Goal: Transaction & Acquisition: Book appointment/travel/reservation

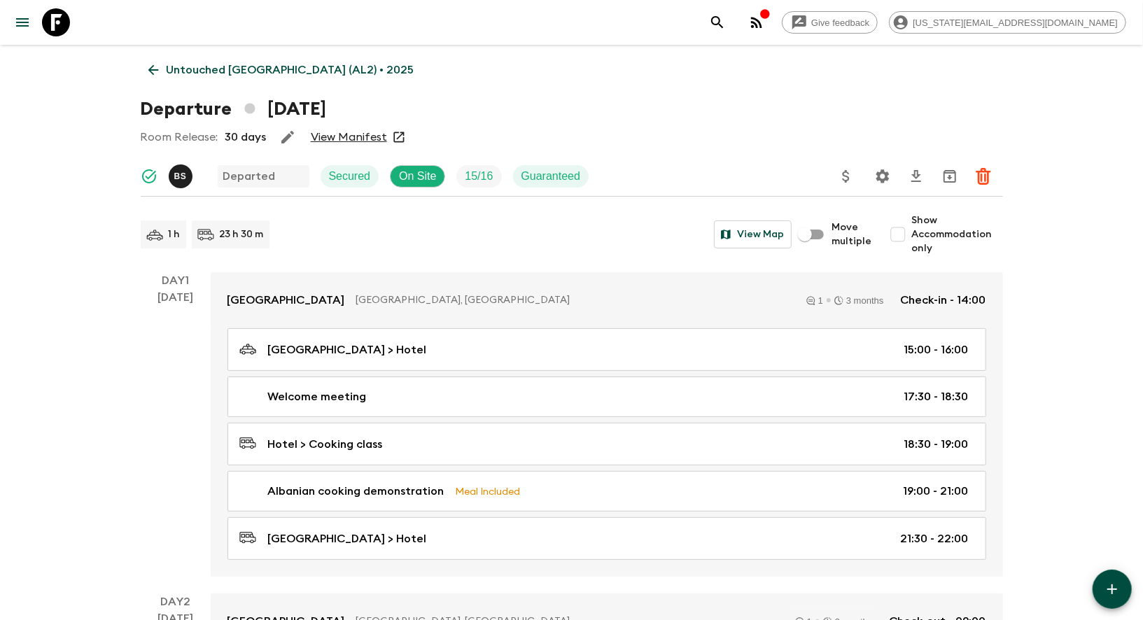
click at [60, 27] on icon at bounding box center [56, 22] width 28 height 28
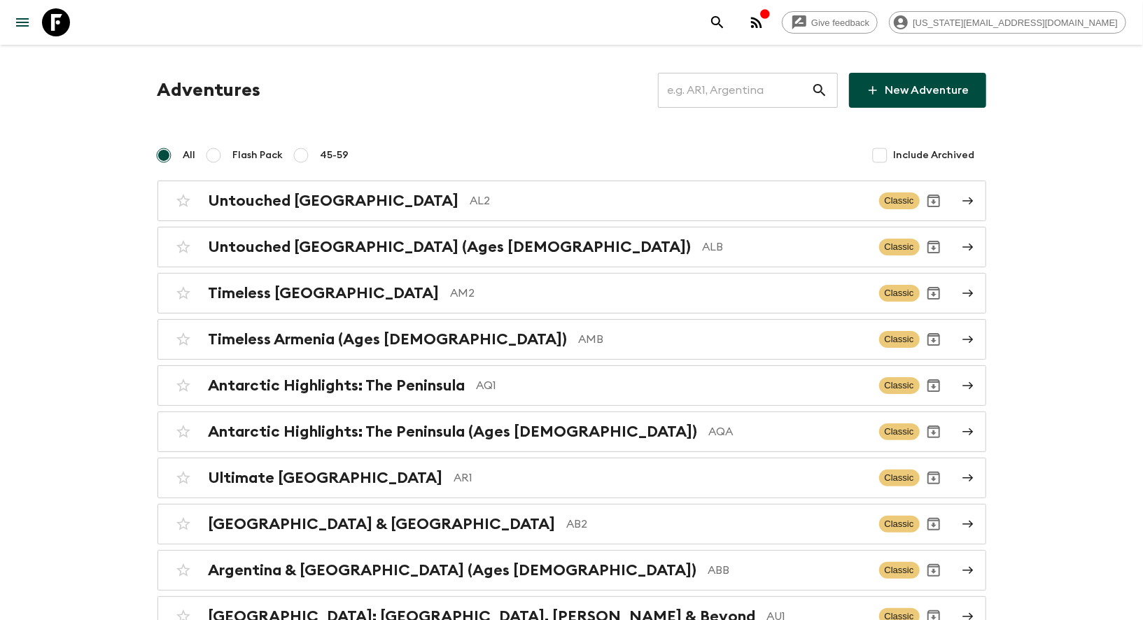
click at [777, 96] on input "text" at bounding box center [734, 90] width 153 height 39
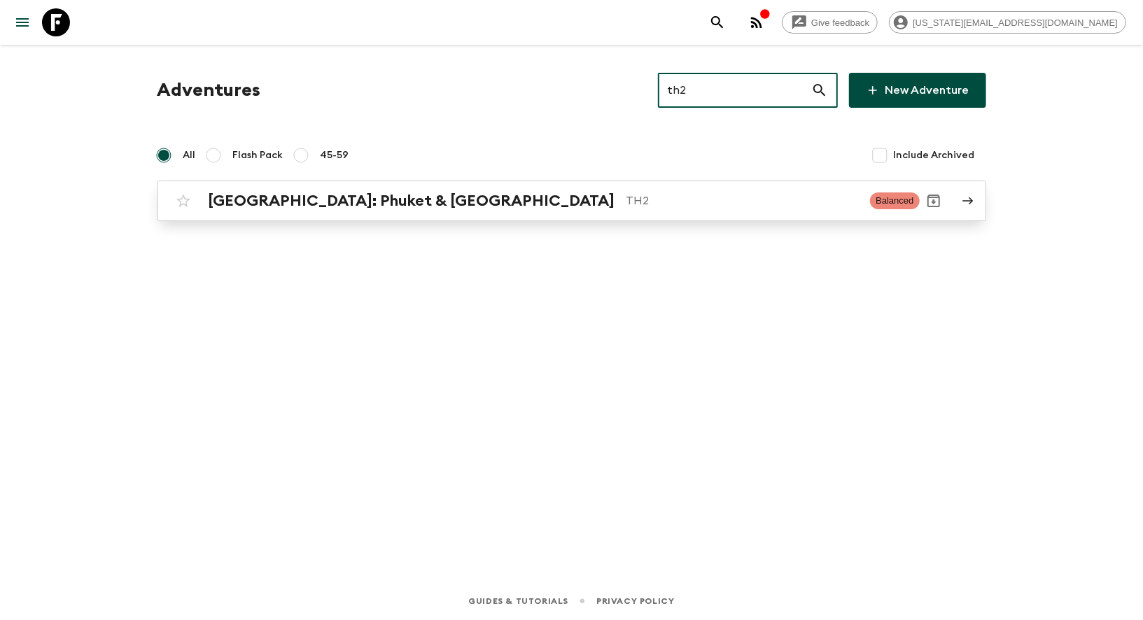
type input "th2"
click at [416, 210] on div "[GEOGRAPHIC_DATA]: Phuket & Andaman Coast TH2 Balanced" at bounding box center [544, 201] width 750 height 28
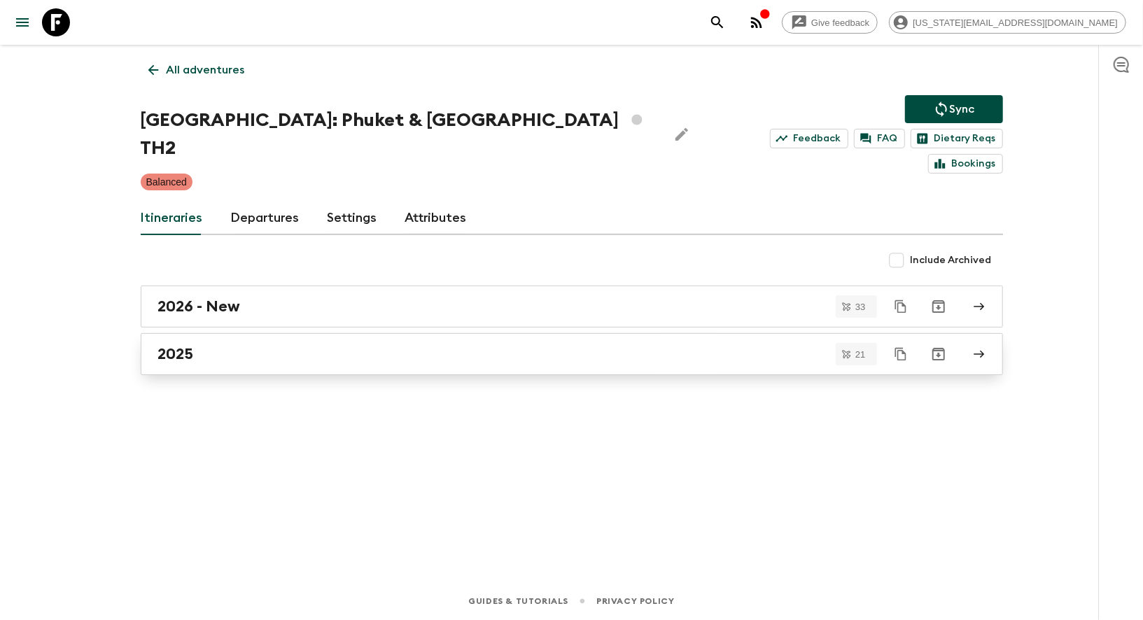
click at [188, 345] on h2 "2025" at bounding box center [176, 354] width 36 height 18
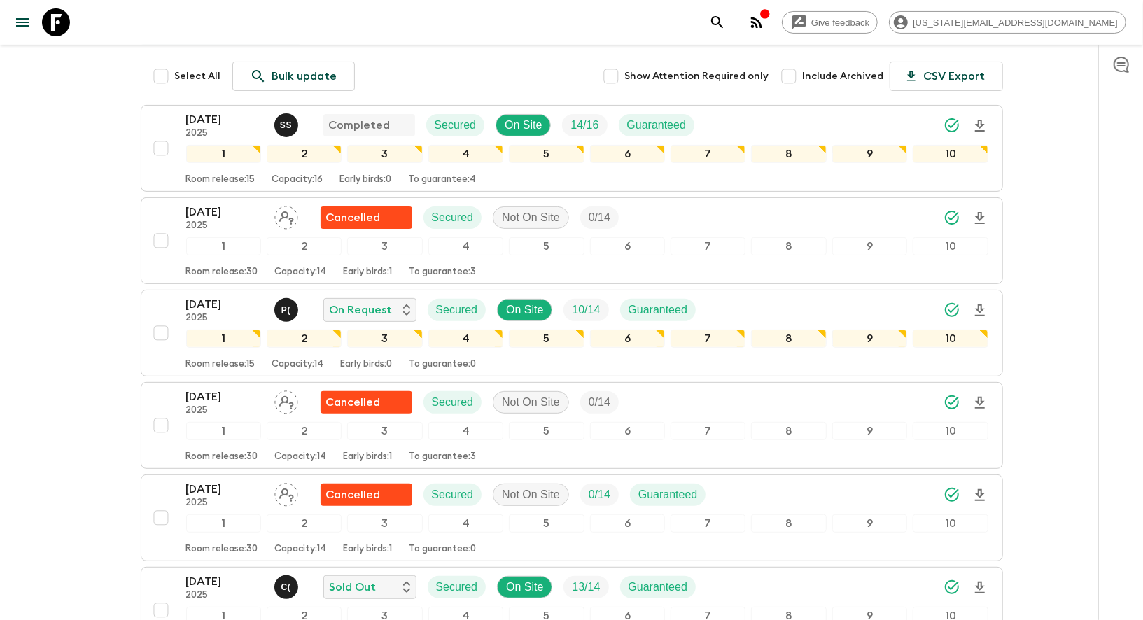
scroll to position [192, 0]
